Goal: Task Accomplishment & Management: Manage account settings

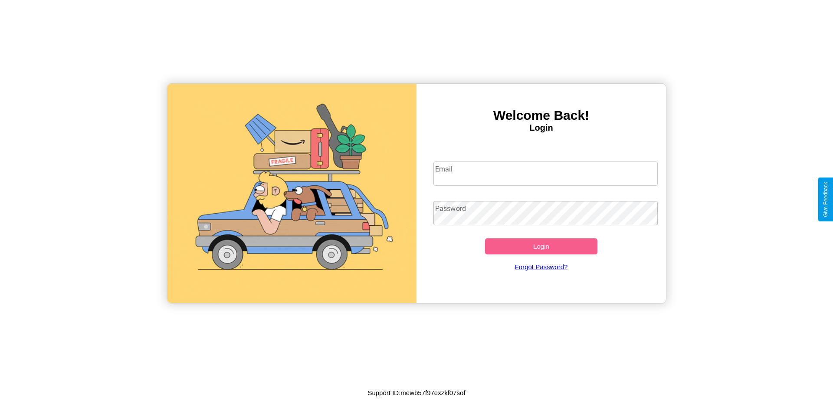
click at [545, 173] on input "Email" at bounding box center [545, 173] width 225 height 24
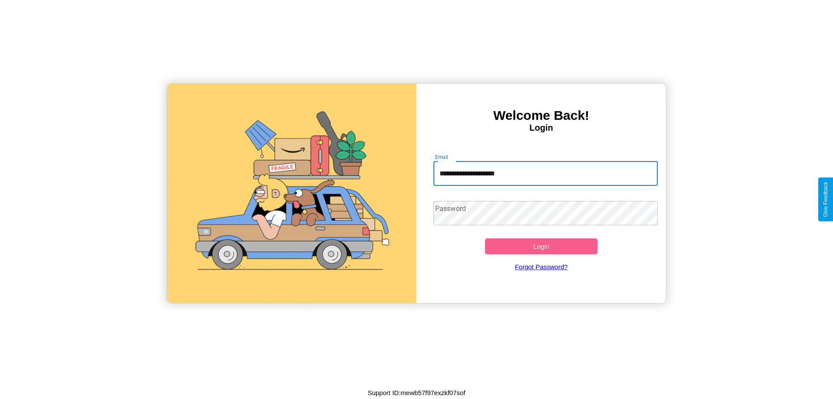
type input "**********"
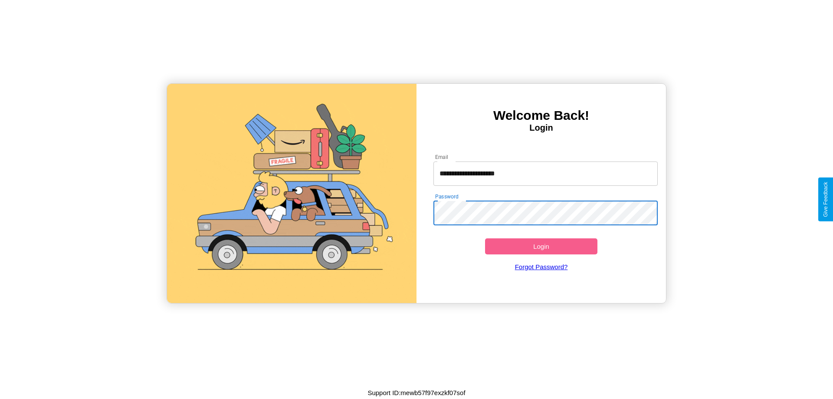
click at [541, 246] on button "Login" at bounding box center [541, 246] width 112 height 16
